Goal: Information Seeking & Learning: Understand process/instructions

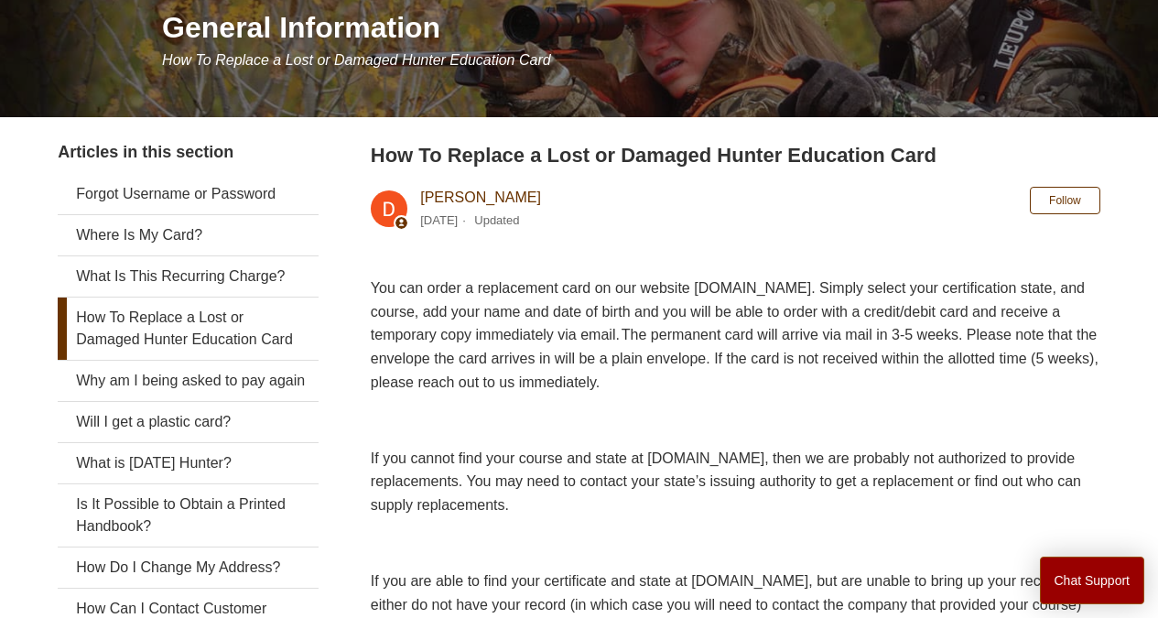
scroll to position [51, 0]
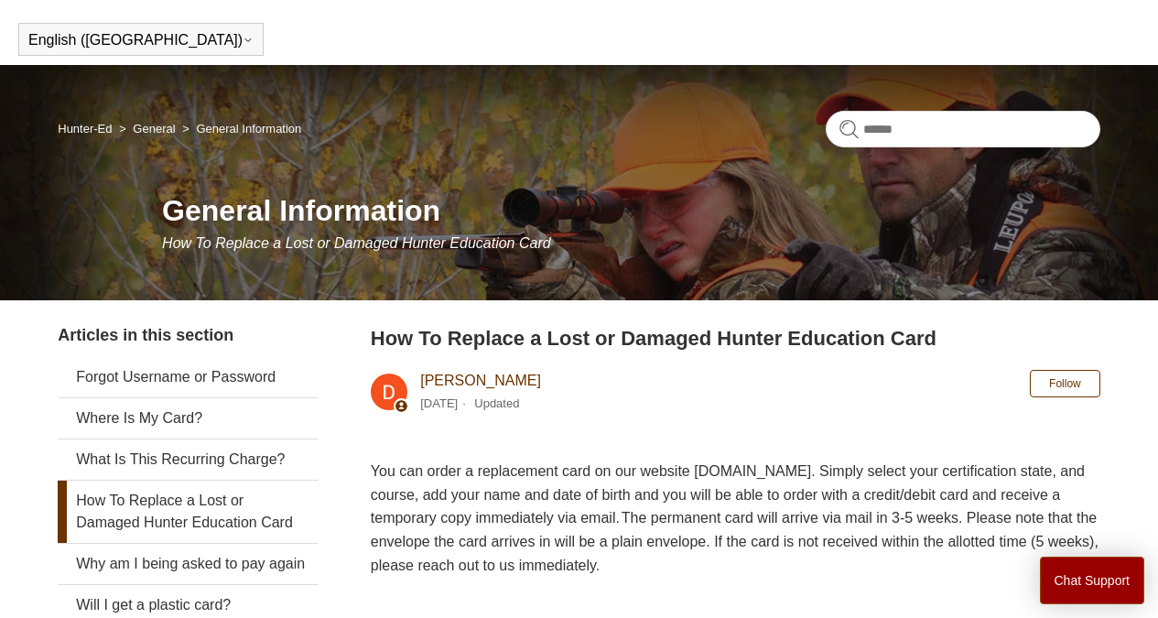
click at [95, 126] on link "Hunter-Ed" at bounding box center [85, 129] width 54 height 14
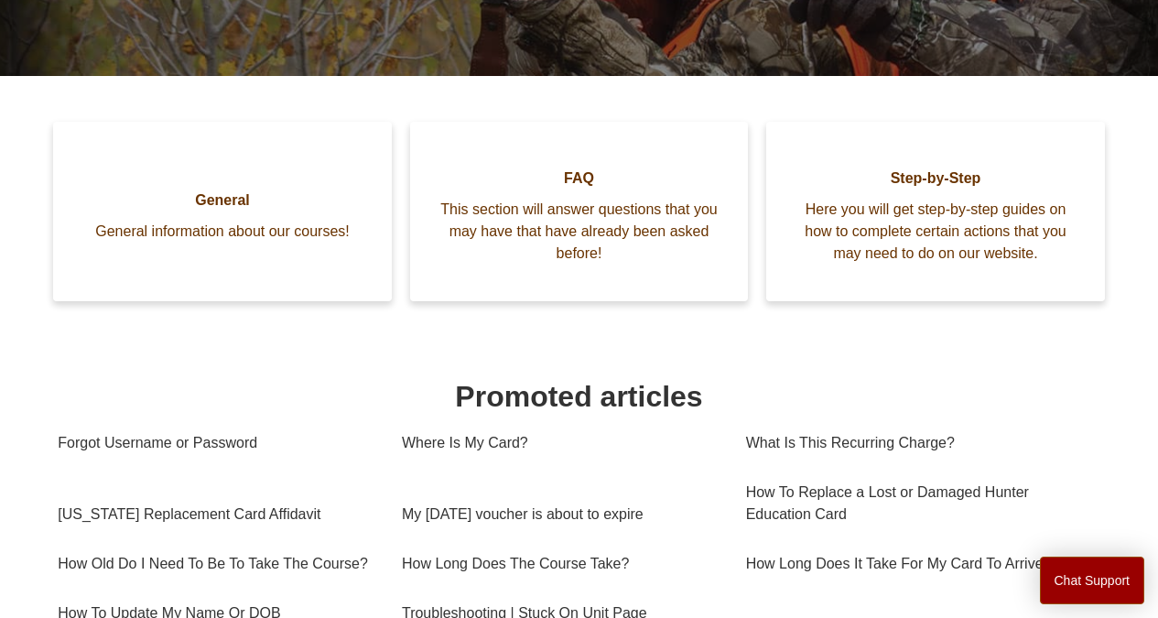
scroll to position [498, 0]
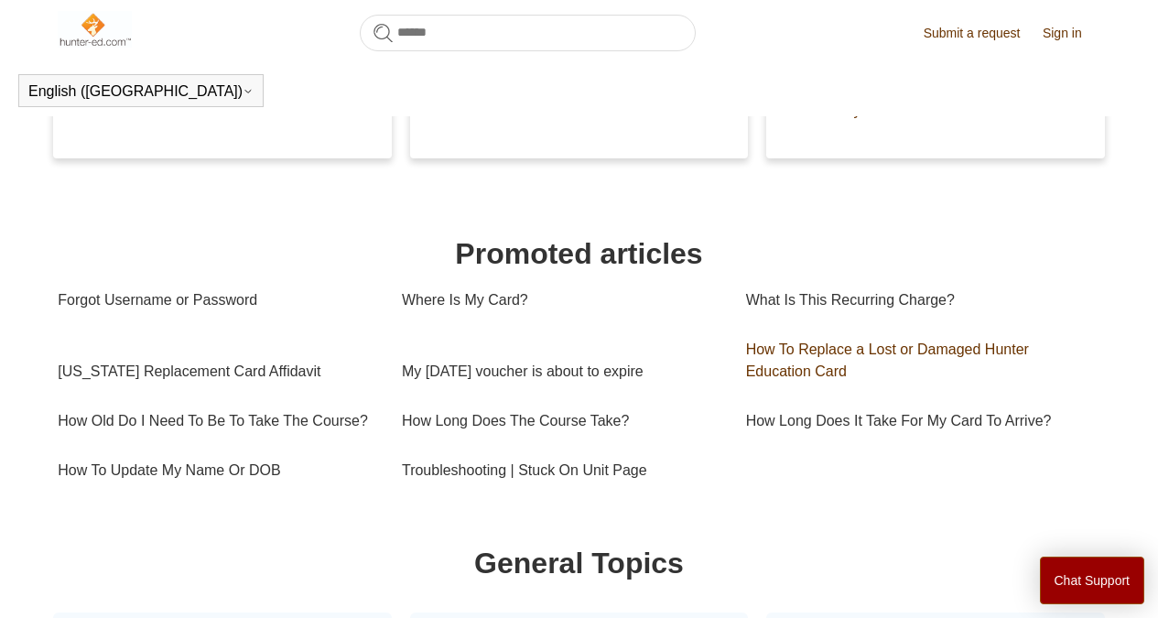
click at [824, 364] on link "How To Replace a Lost or Damaged Hunter Education Card" at bounding box center [918, 360] width 344 height 71
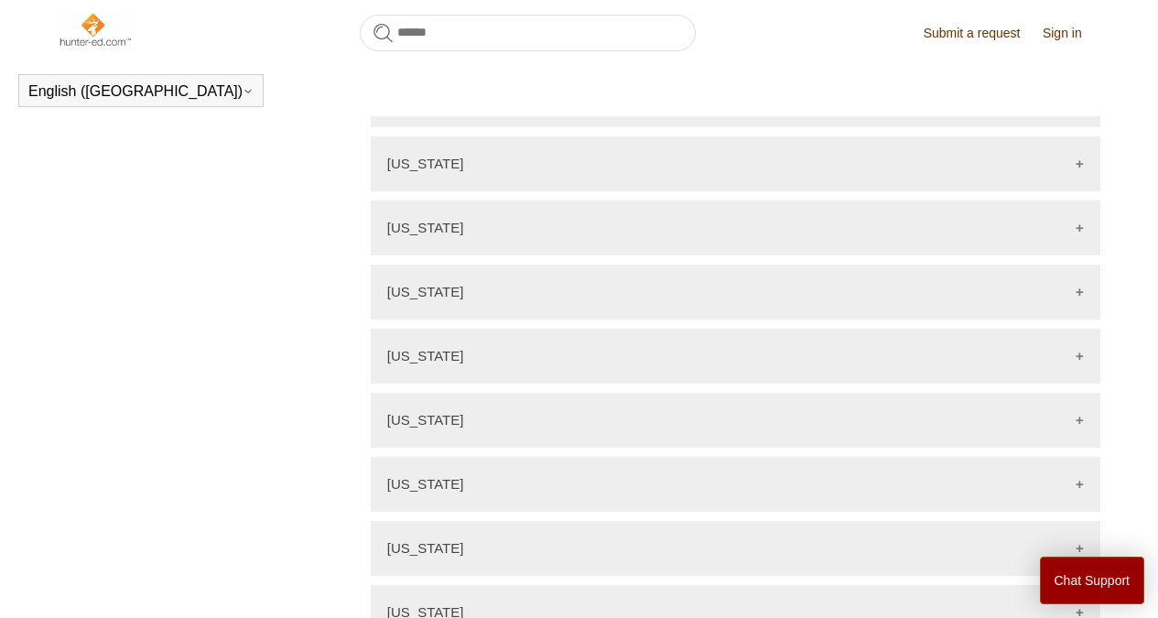
scroll to position [1596, 0]
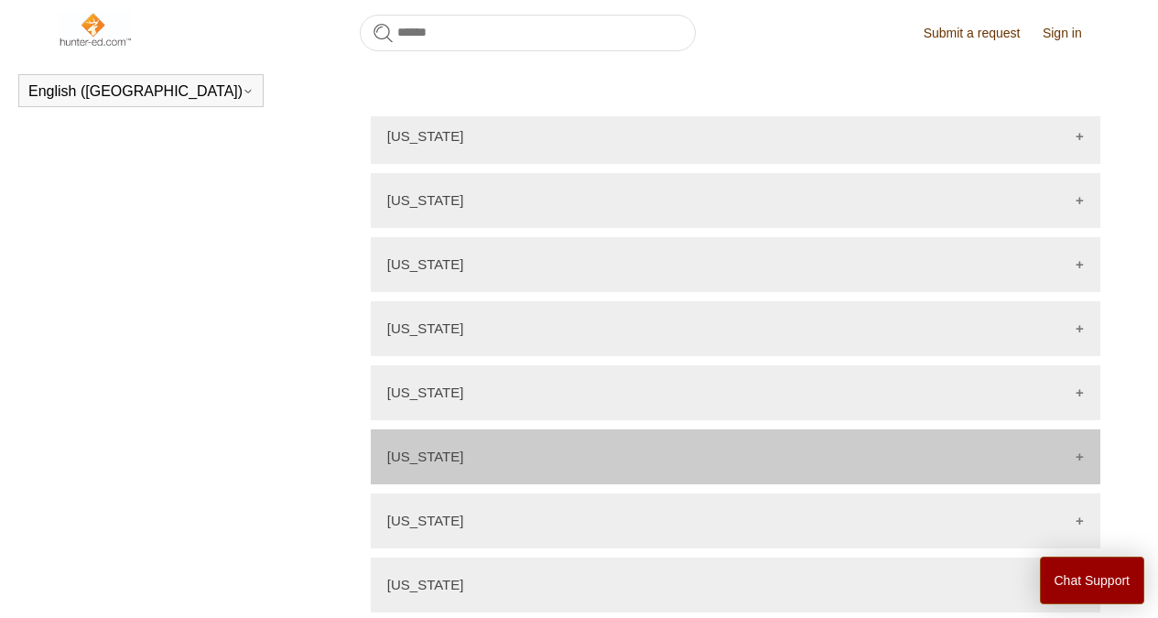
click at [516, 442] on div "[US_STATE]" at bounding box center [736, 456] width 730 height 55
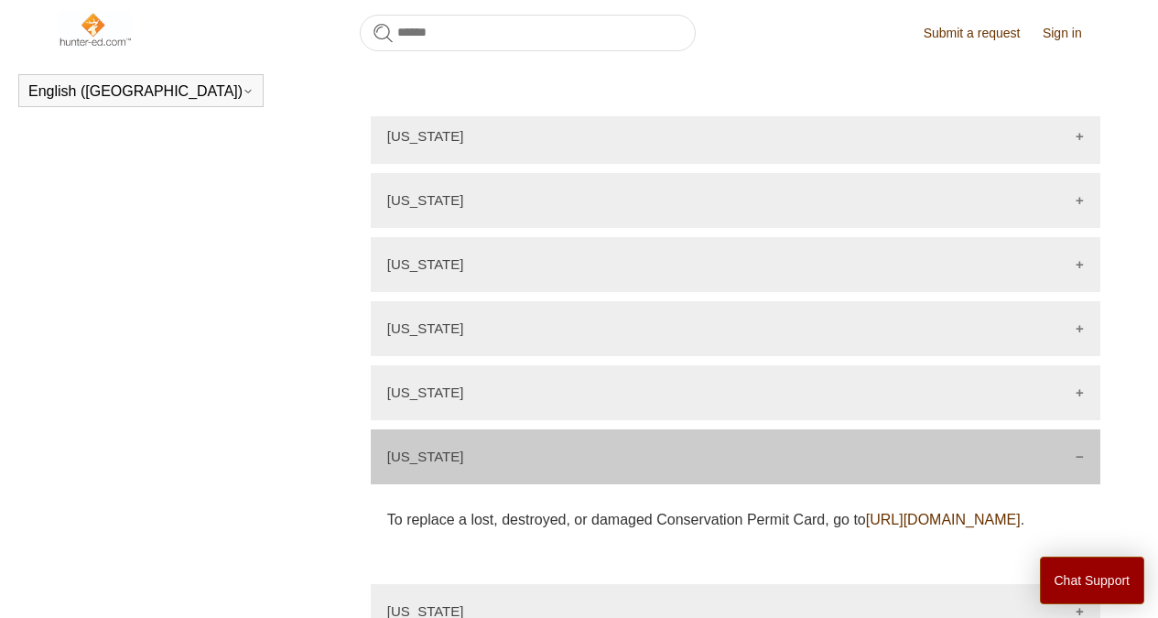
click at [866, 519] on link "https://huntfish.mdc.mo.gov/conservation-permit-card" at bounding box center [943, 520] width 155 height 16
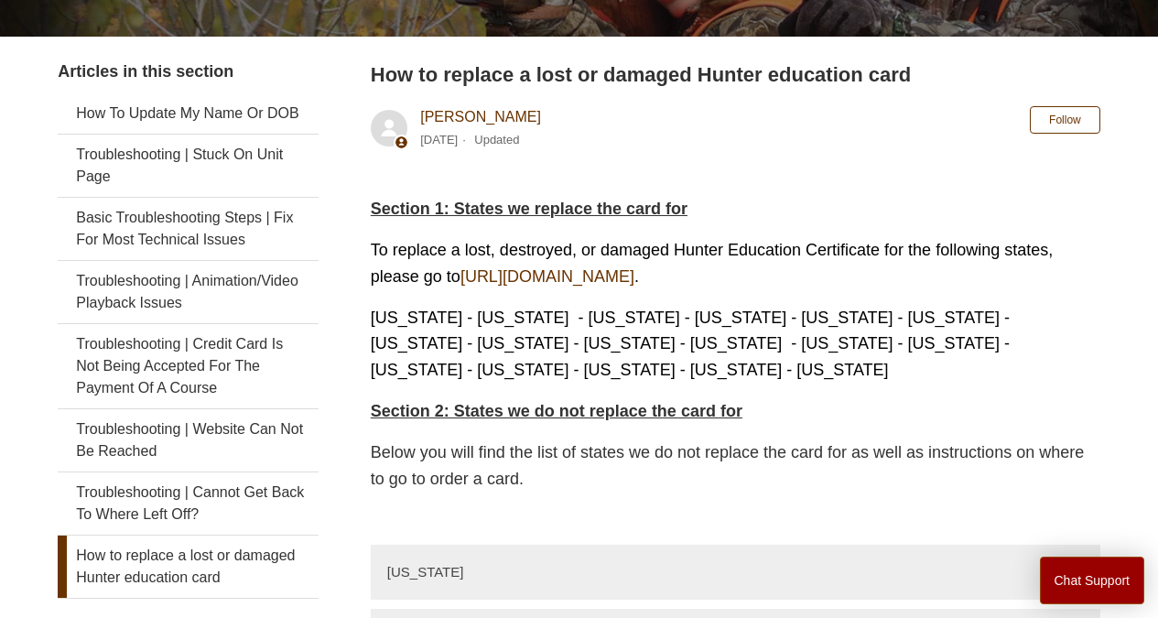
click at [166, 535] on link "How to replace a lost or damaged Hunter education card" at bounding box center [188, 566] width 261 height 62
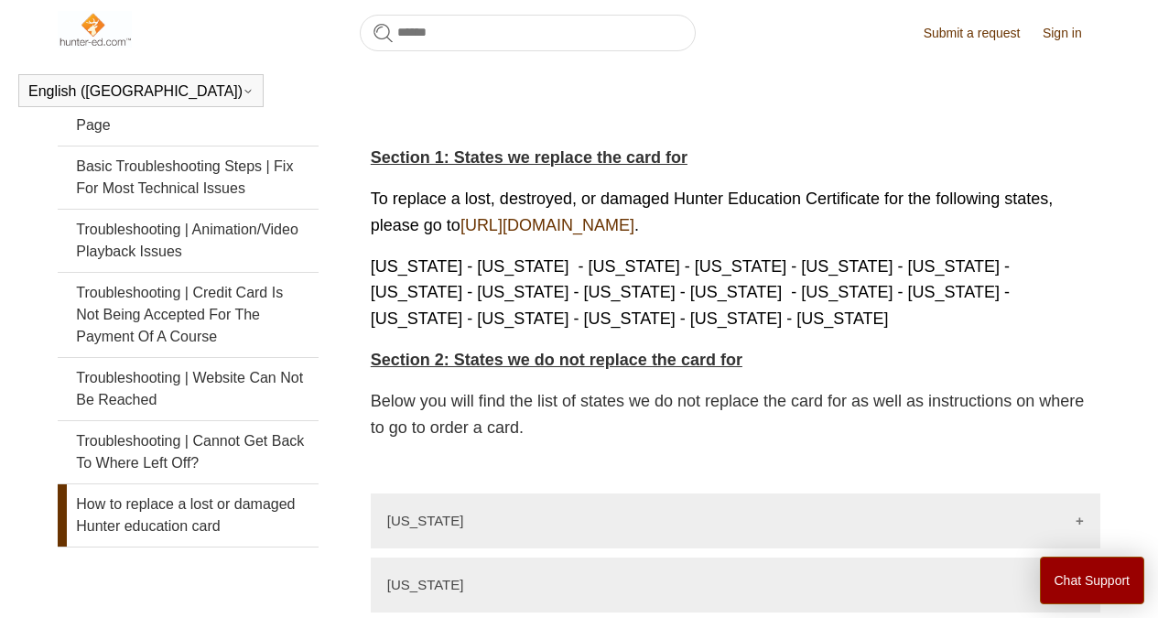
scroll to position [315, 0]
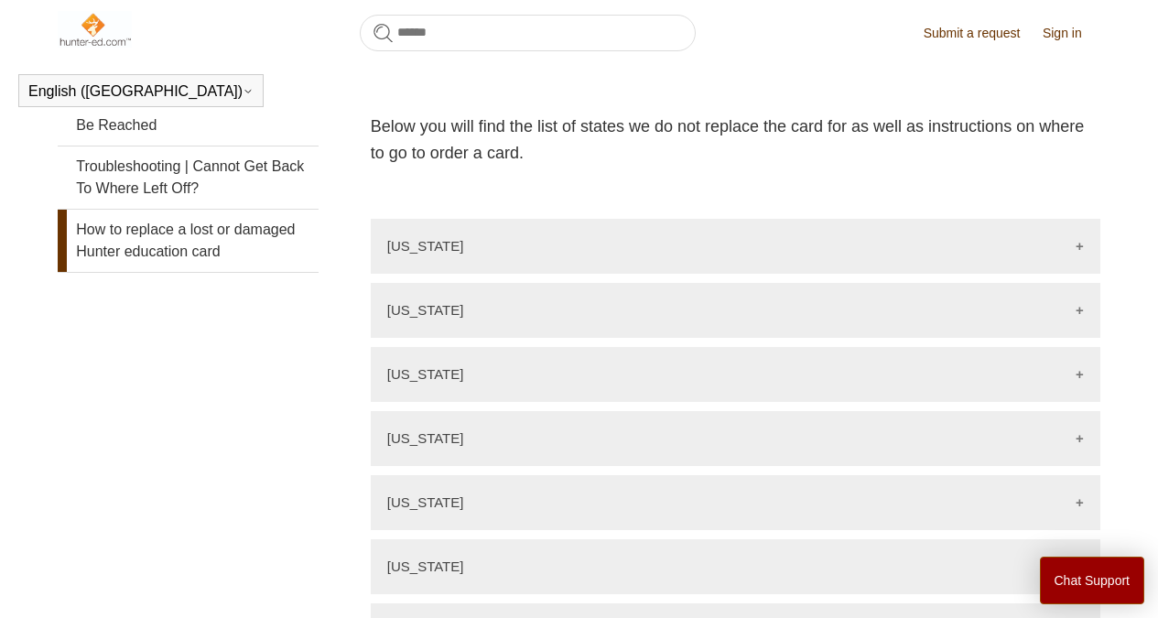
scroll to position [773, 0]
